Goal: Information Seeking & Learning: Understand process/instructions

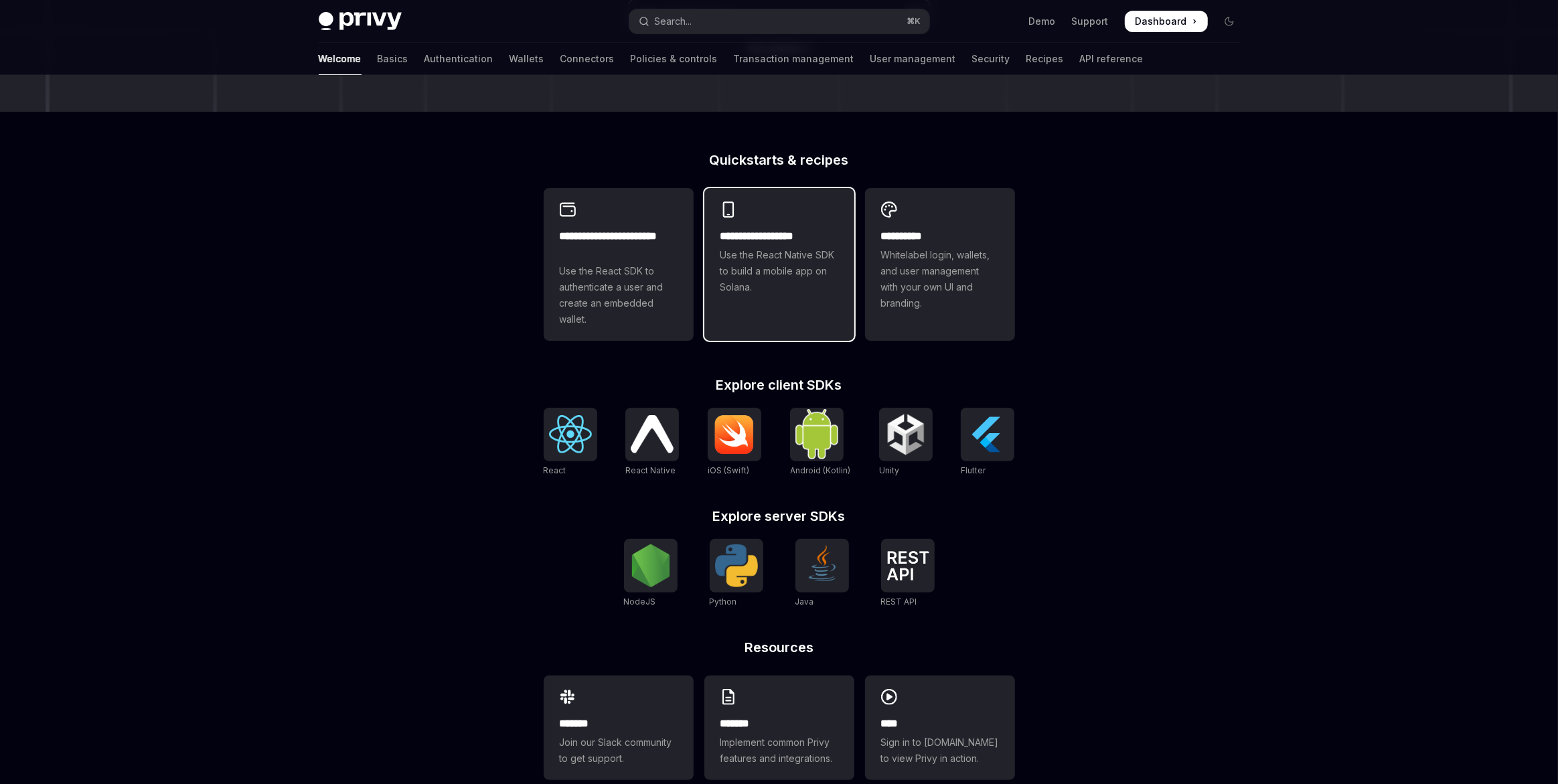
scroll to position [312, 0]
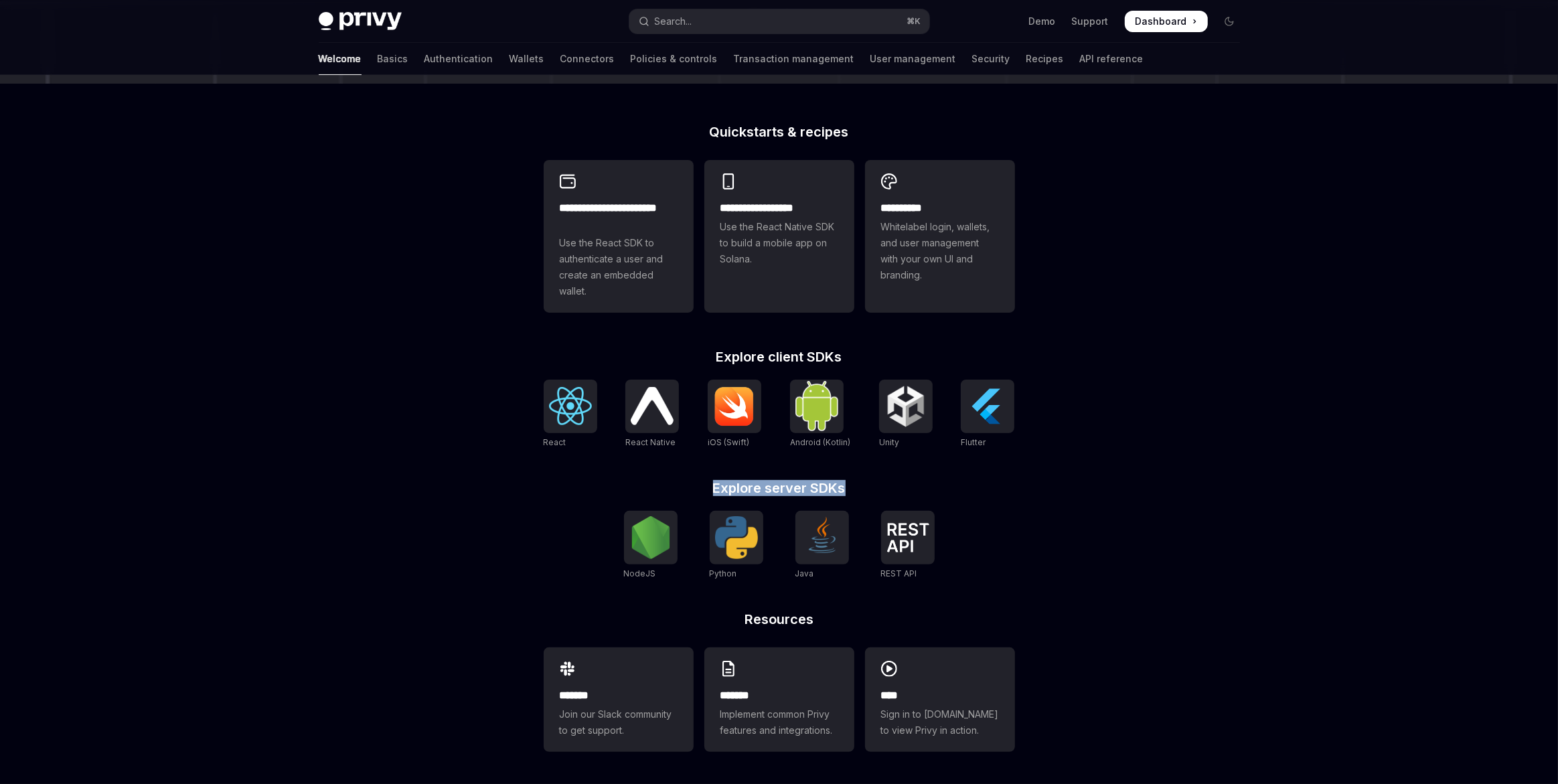
drag, startPoint x: 712, startPoint y: 486, endPoint x: 872, endPoint y: 485, distance: 160.0
click at [869, 485] on h2 "Explore server SDKs" at bounding box center [779, 488] width 471 height 14
click at [870, 484] on h2 "Explore server SDKs" at bounding box center [779, 488] width 471 height 14
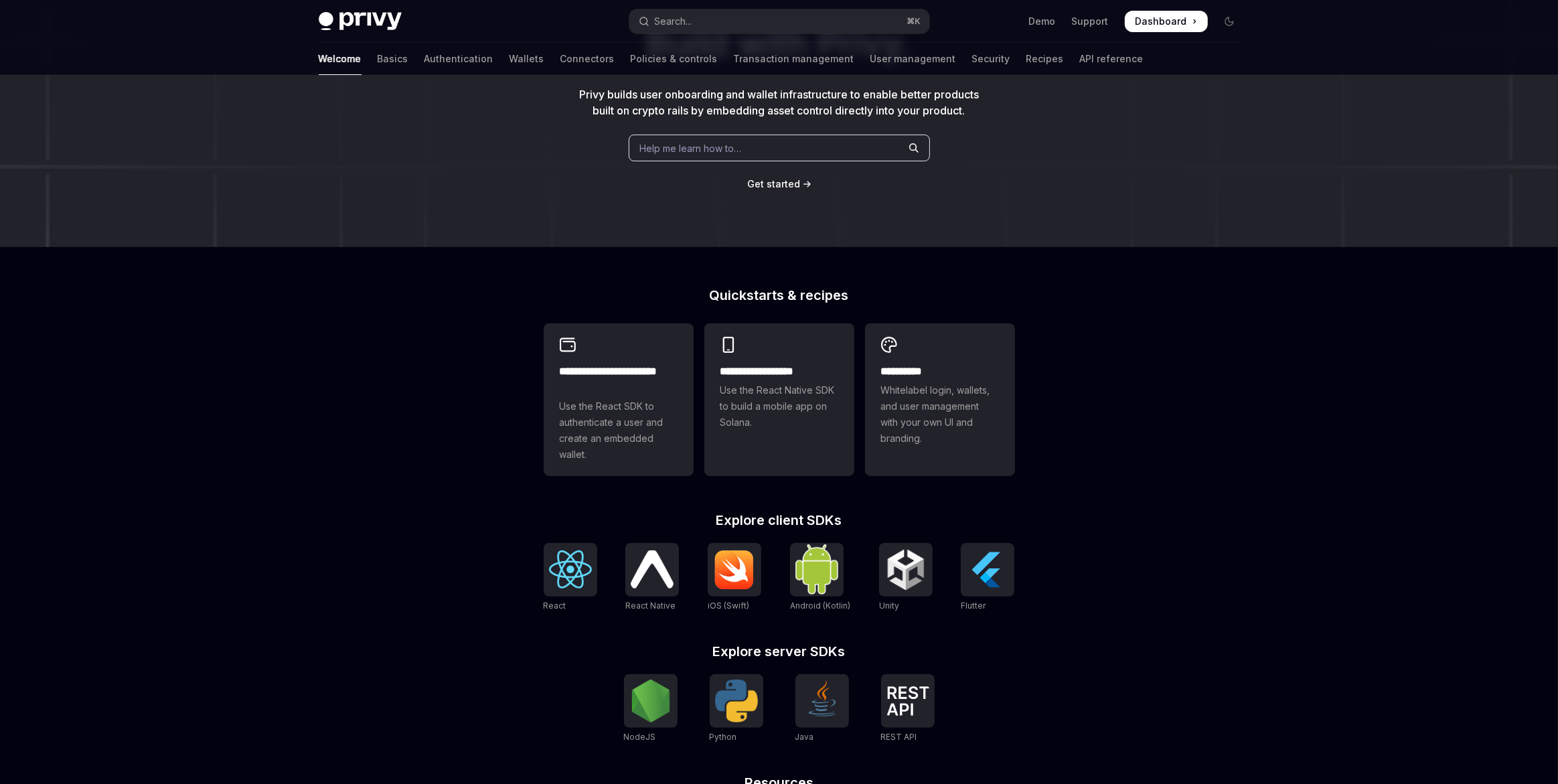
scroll to position [0, 0]
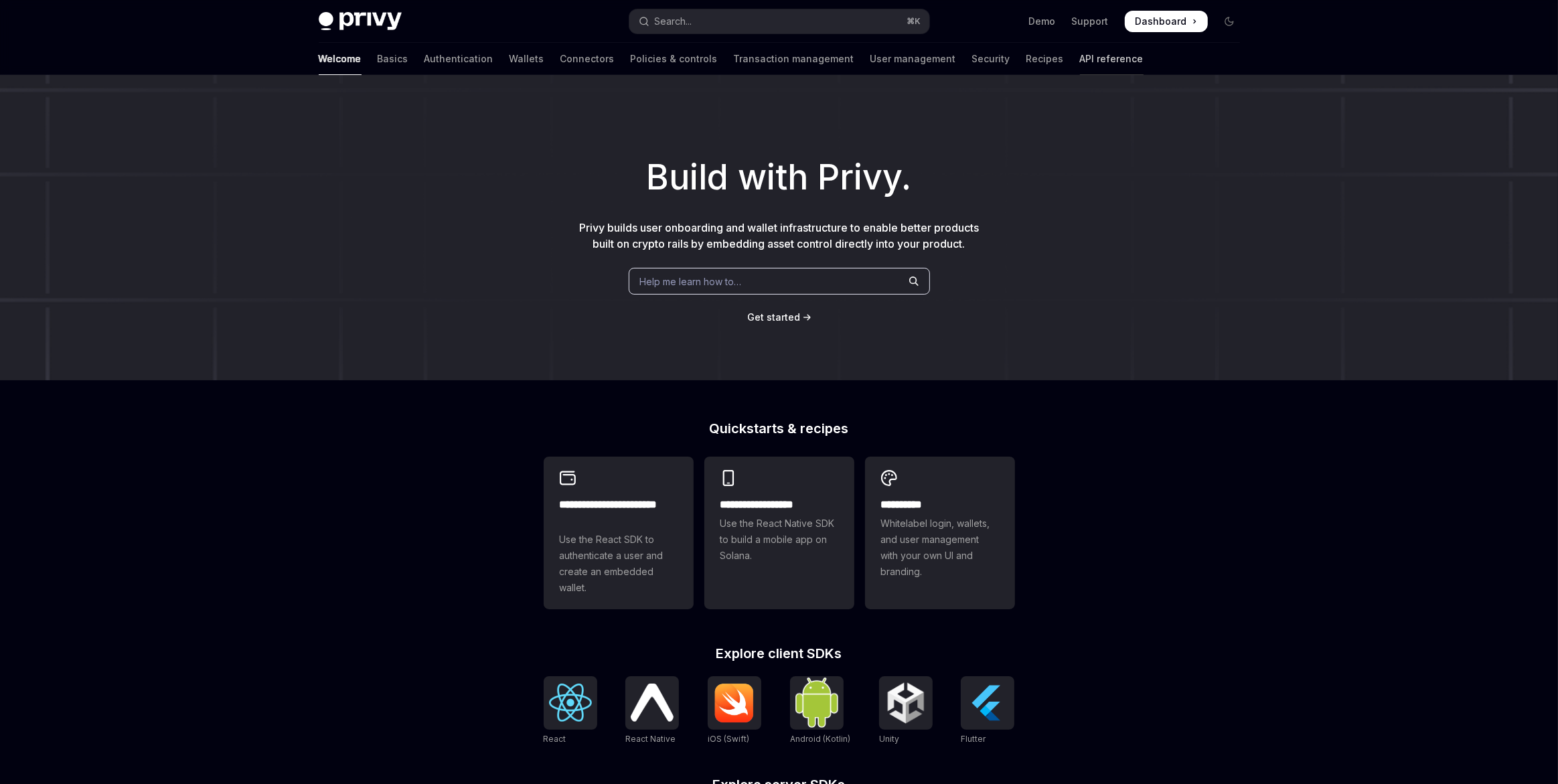
click at [1080, 60] on link "API reference" at bounding box center [1112, 58] width 64 height 32
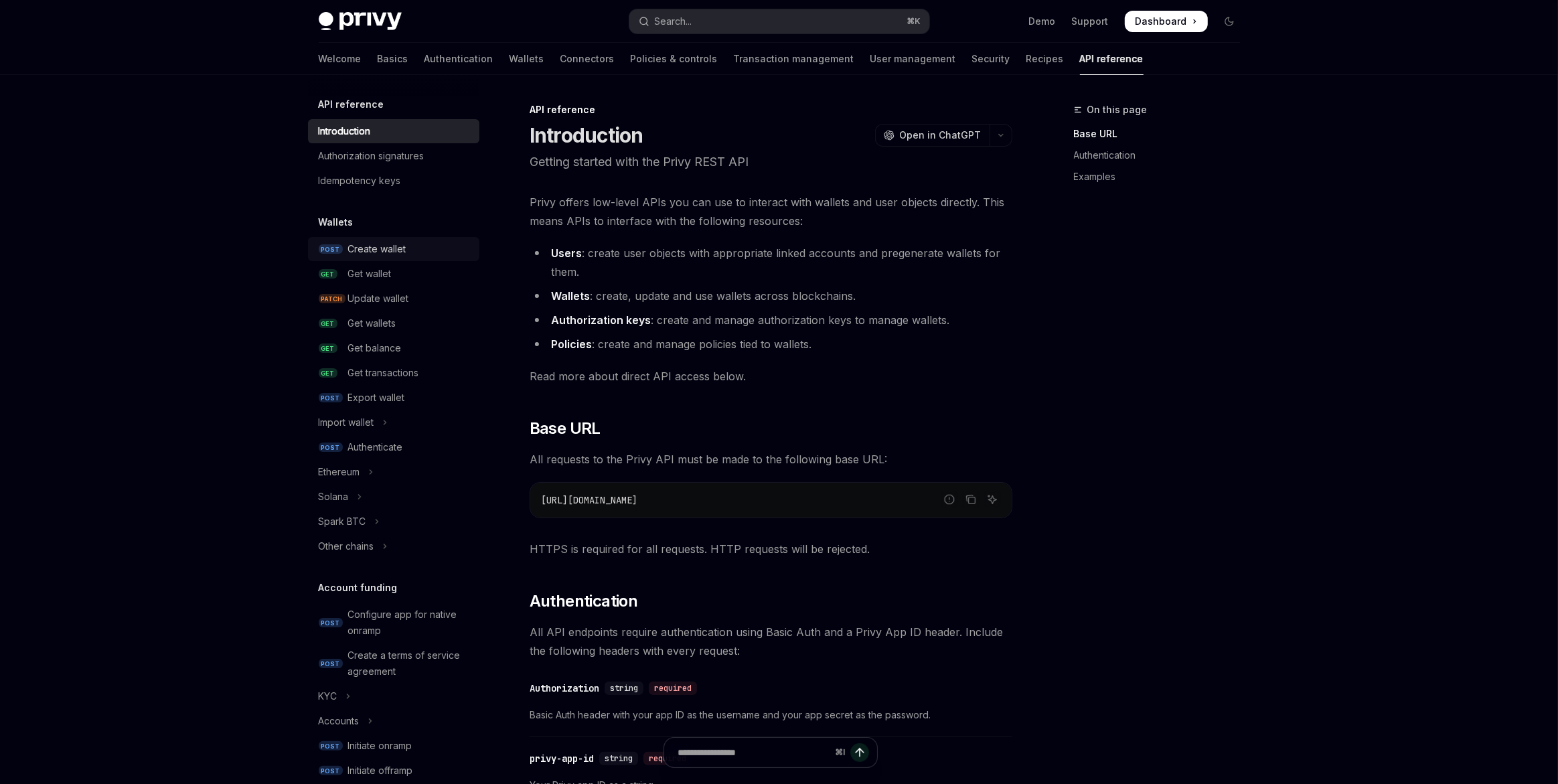
click at [379, 258] on link "POST Create wallet" at bounding box center [393, 249] width 171 height 24
type textarea "*"
